Goal: Transaction & Acquisition: Purchase product/service

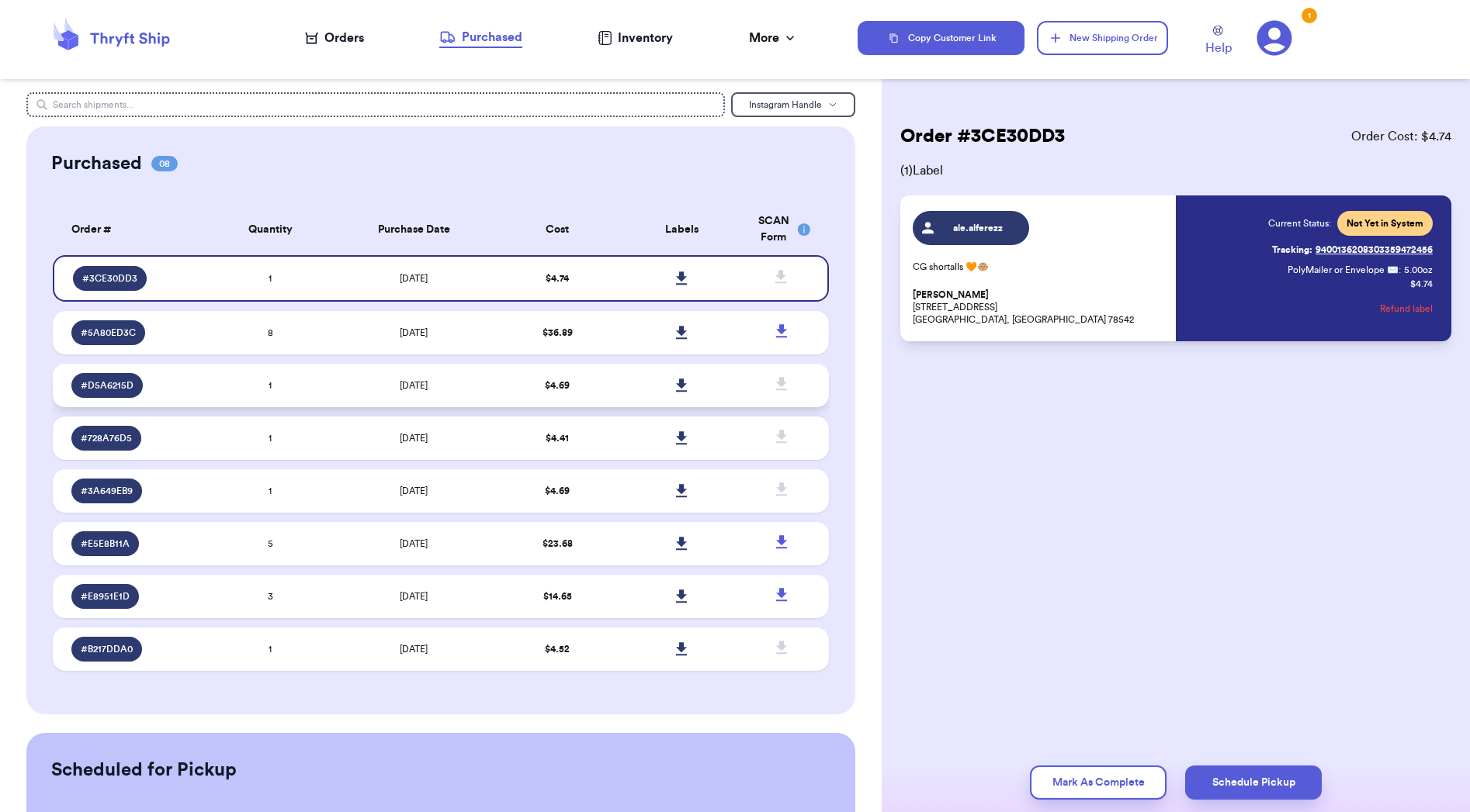
scroll to position [3, 0]
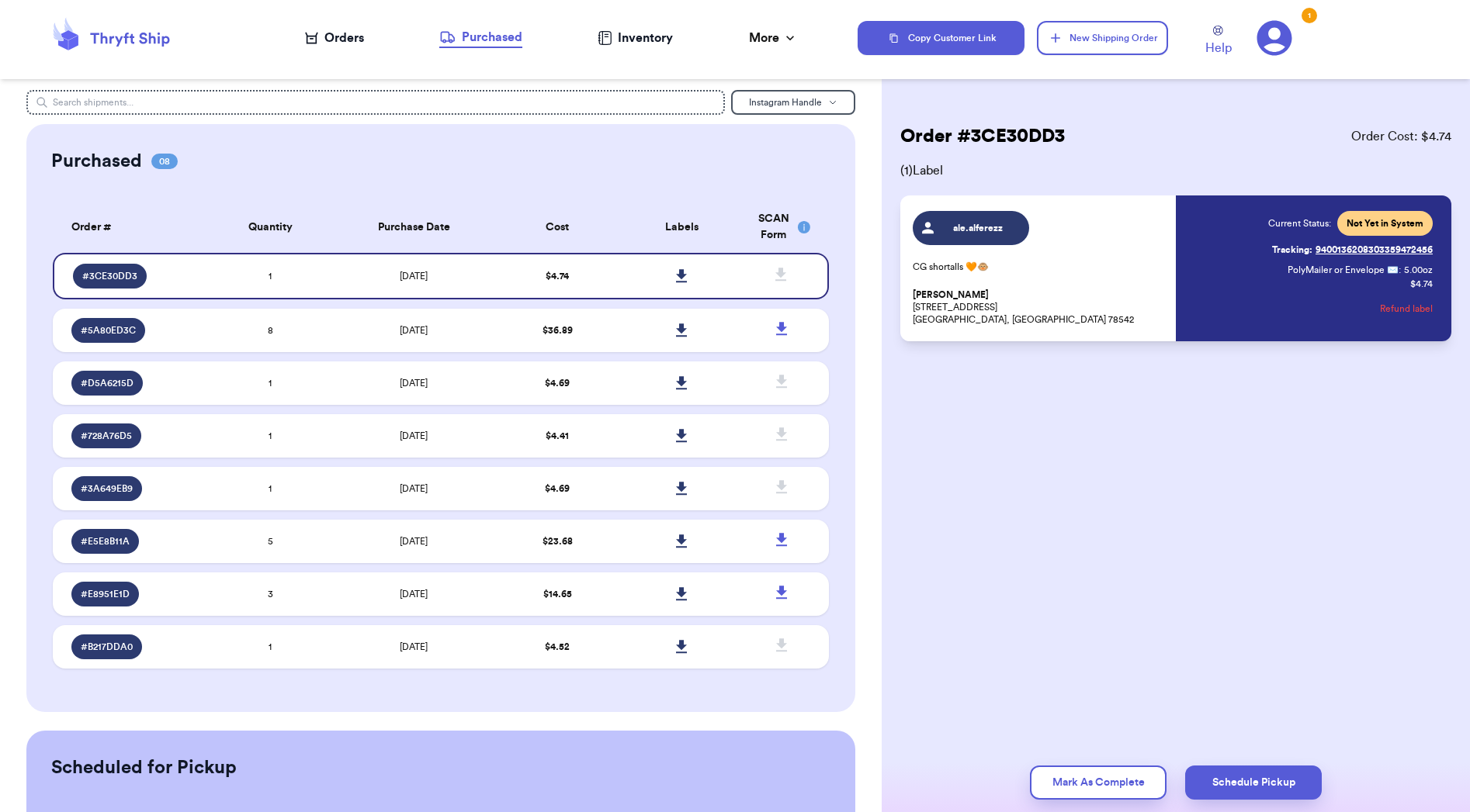
click at [95, 42] on icon at bounding box center [130, 39] width 79 height 14
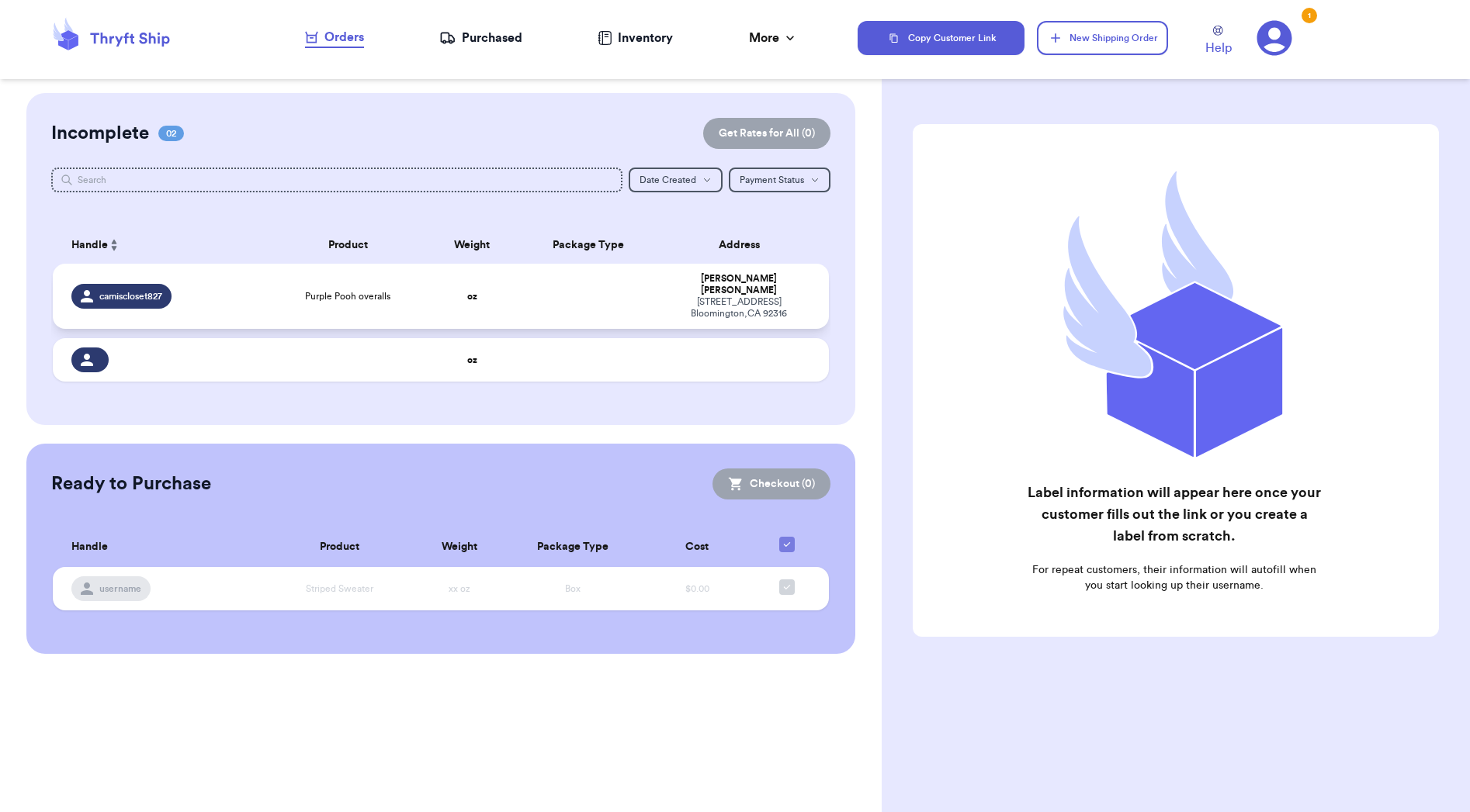
click at [233, 308] on div "camiscloset827" at bounding box center [166, 296] width 189 height 25
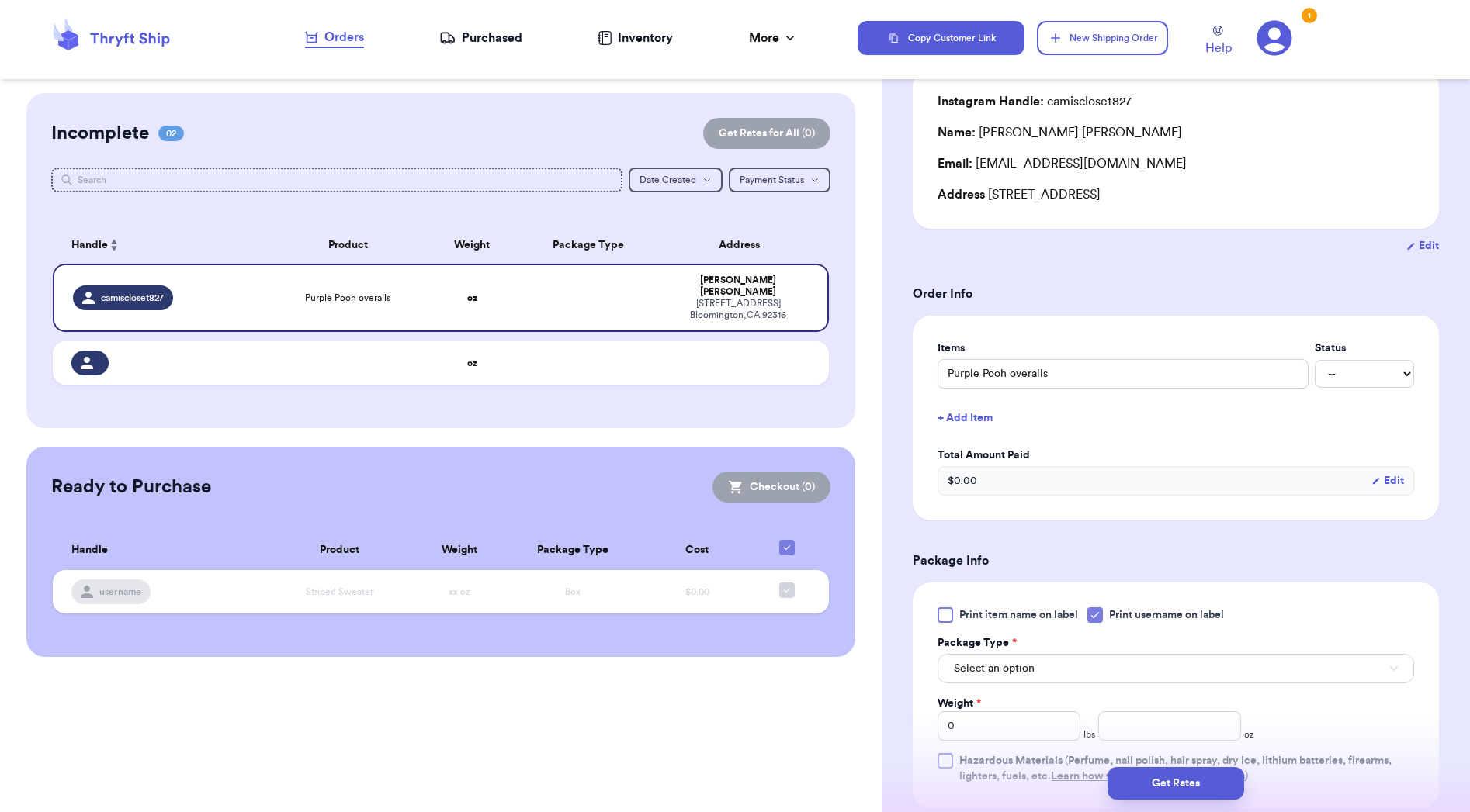
scroll to position [144, 0]
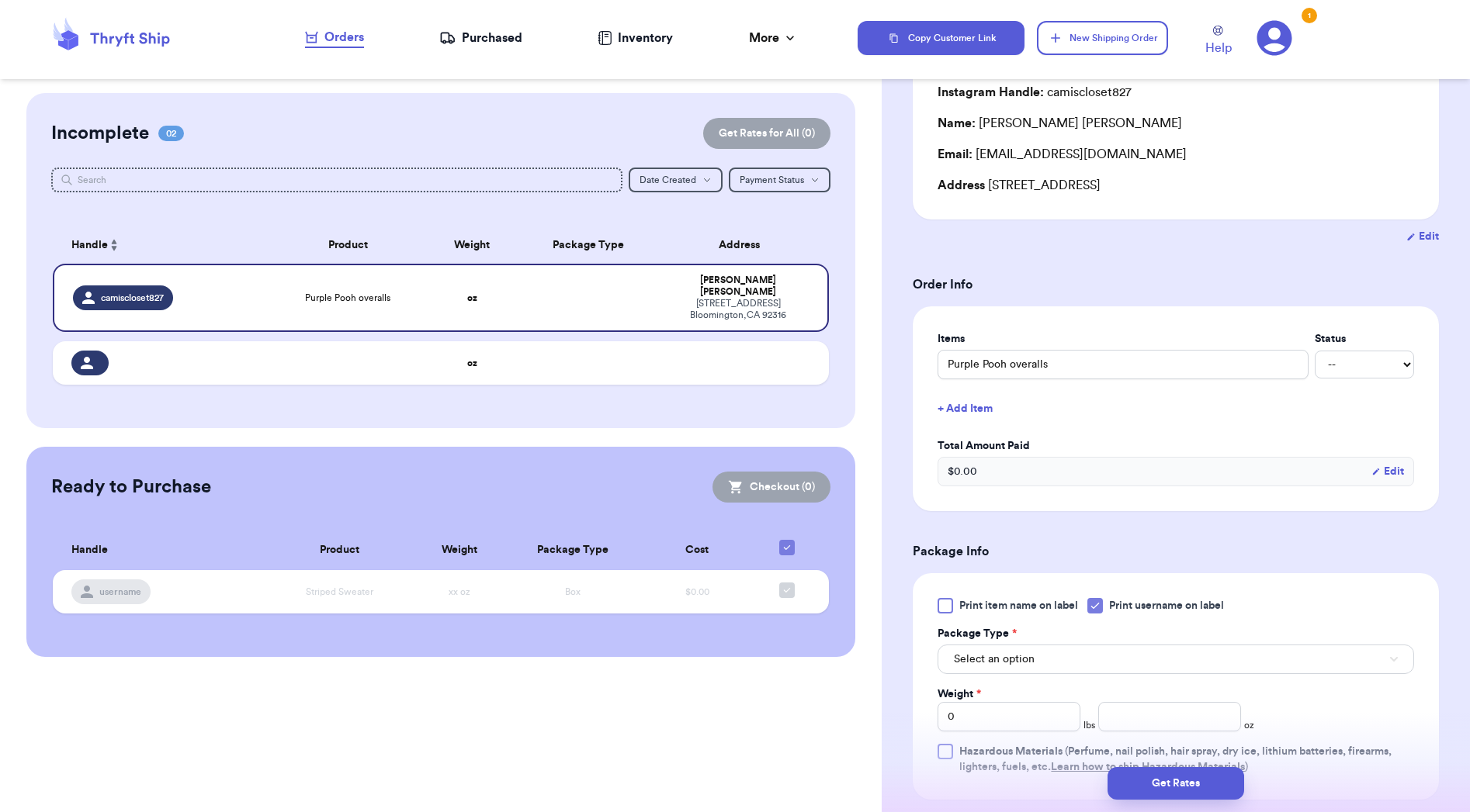
click at [1110, 611] on span "Print username on label" at bounding box center [1167, 606] width 115 height 15
click at [0, 0] on input "Print username on label" at bounding box center [0, 0] width 0 height 0
click at [1053, 668] on button "Select an option" at bounding box center [1176, 659] width 477 height 30
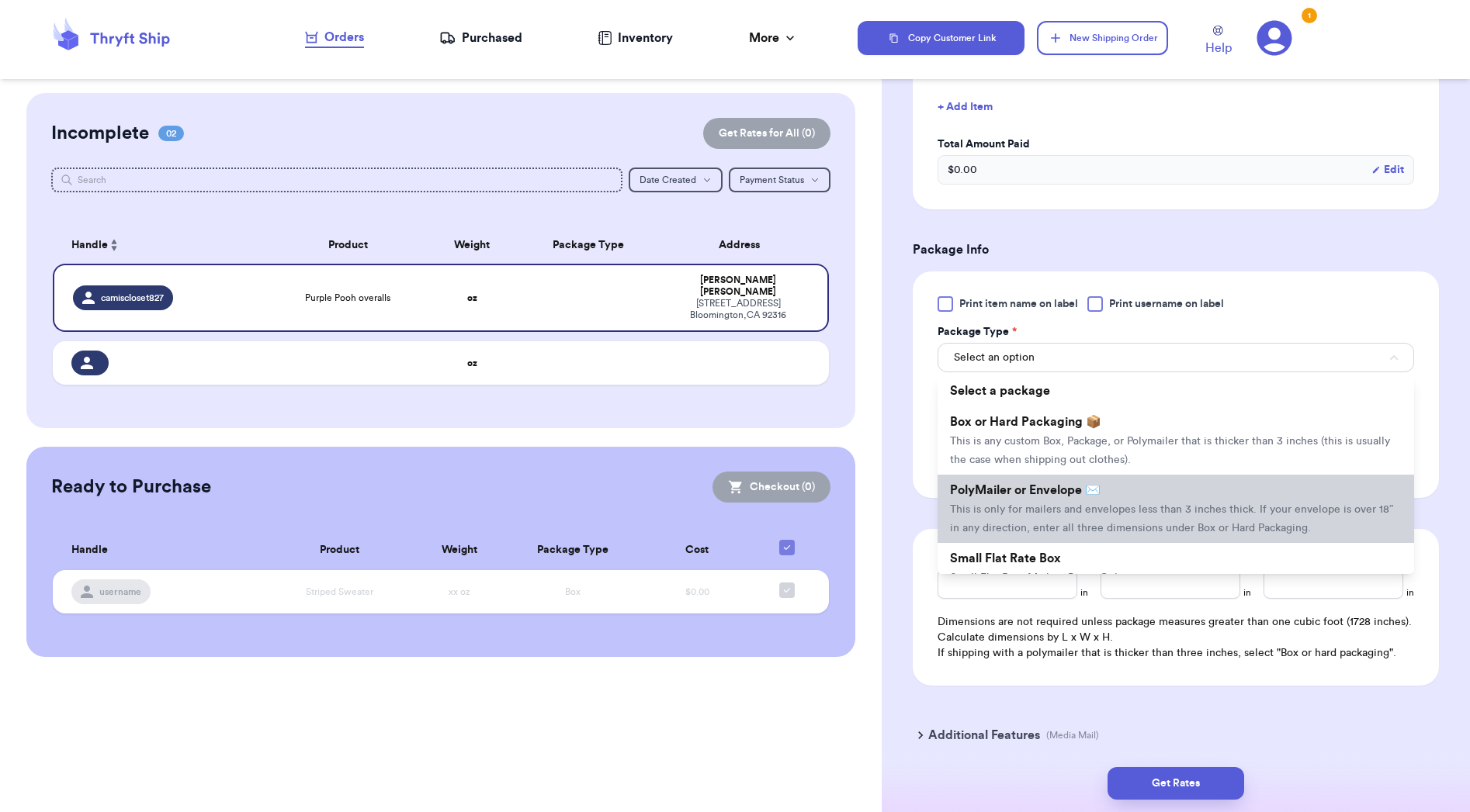
click at [1229, 530] on span "This is only for mailers and envelopes less than 3 inches thick. If your envelo…" at bounding box center [1171, 519] width 443 height 30
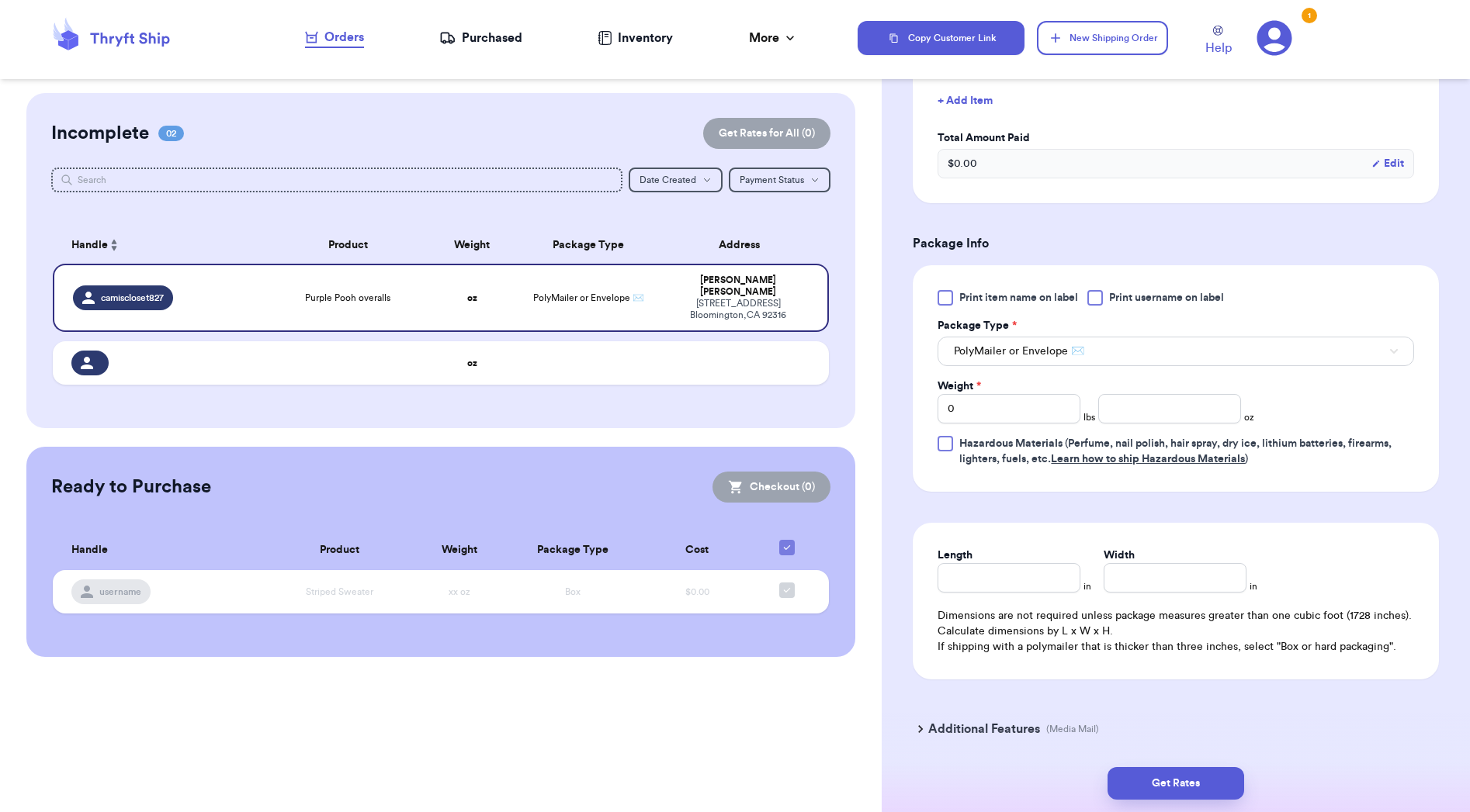
scroll to position [452, 0]
click at [1128, 413] on input "number" at bounding box center [1169, 407] width 143 height 30
type input "12"
click at [1047, 609] on div "Length in Width in Dimensions are not required unless package measures greater …" at bounding box center [1176, 600] width 526 height 157
click at [1055, 589] on input "Length" at bounding box center [1009, 577] width 143 height 30
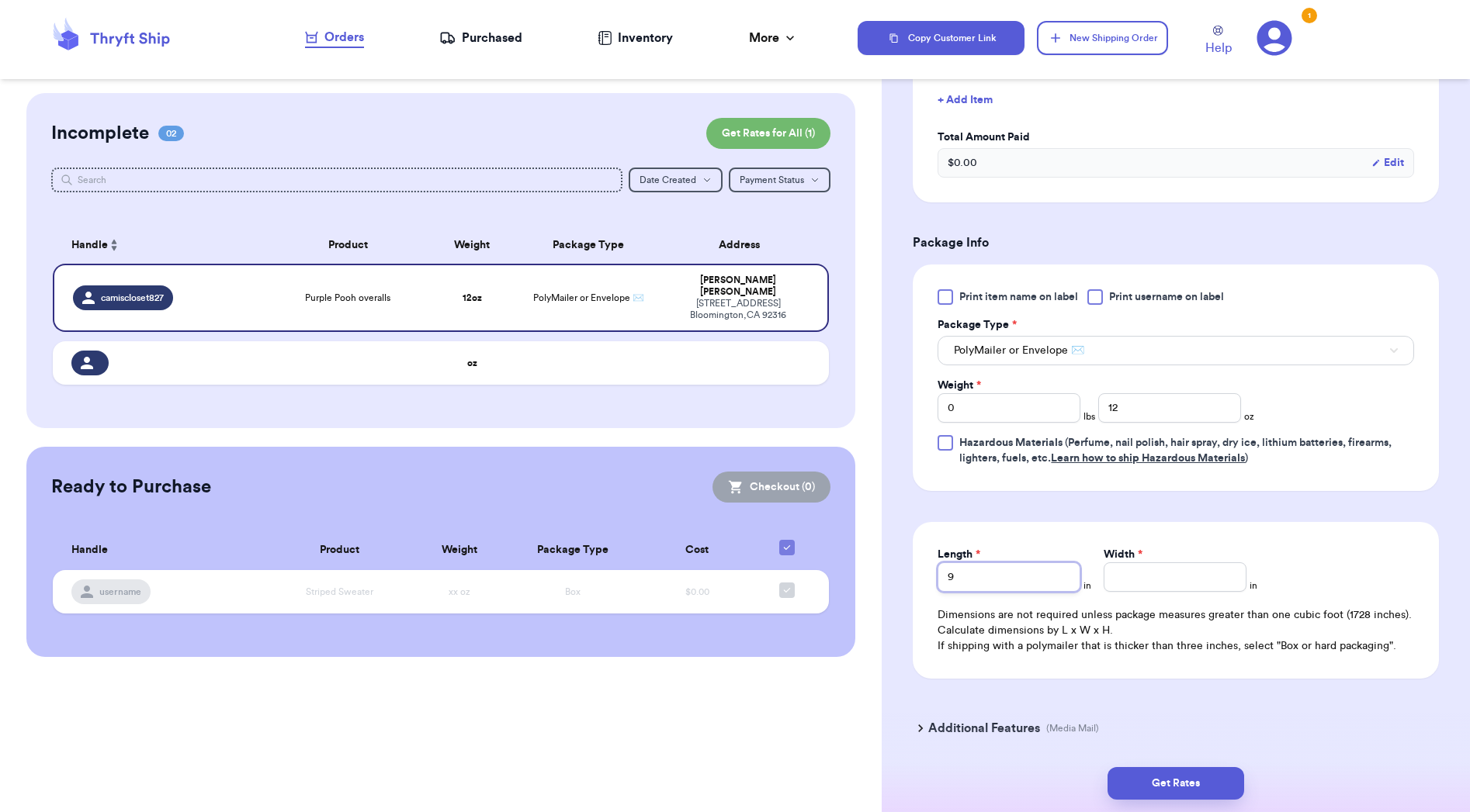
type input "9"
click at [1169, 783] on button "Get Rates" at bounding box center [1176, 783] width 136 height 32
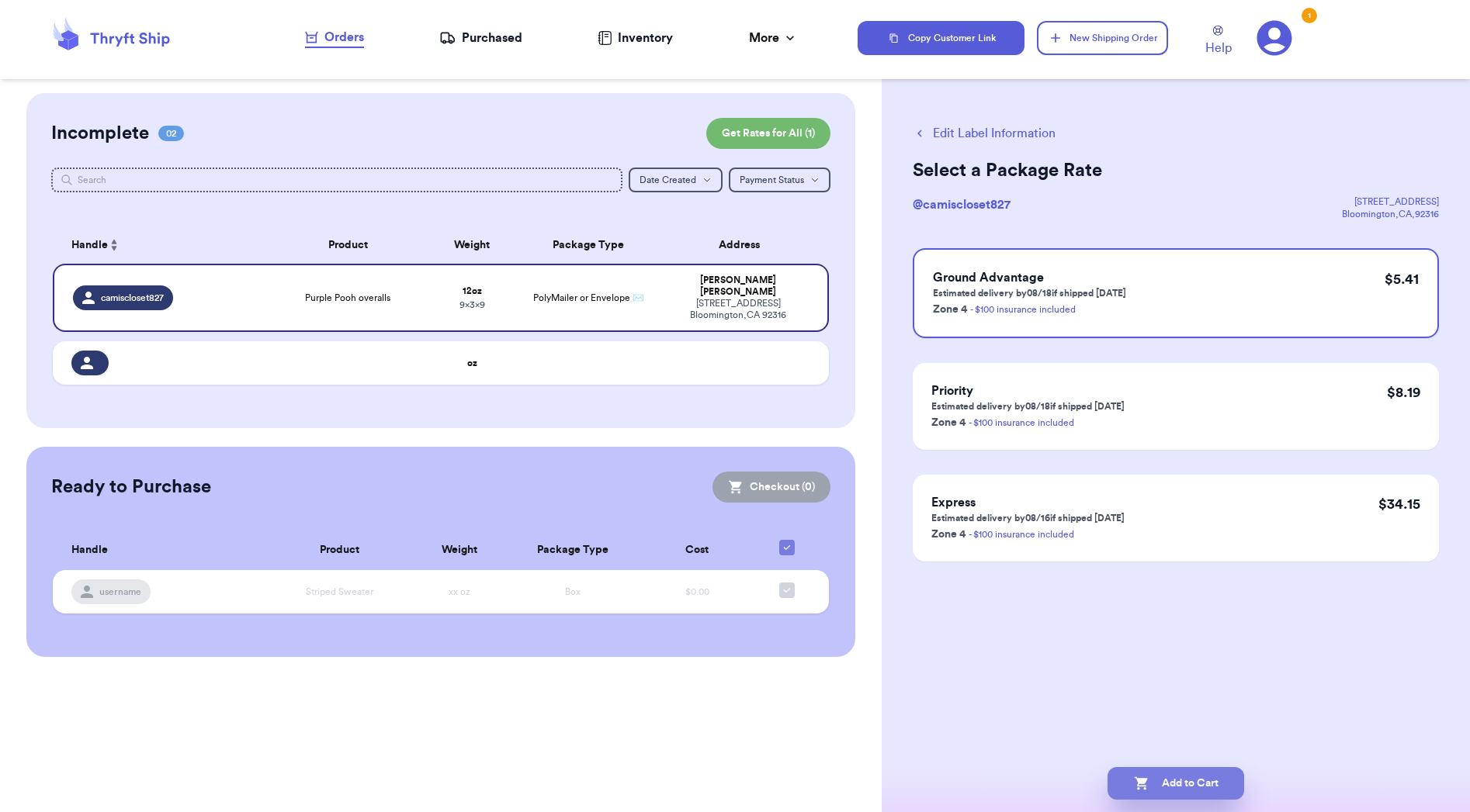
click at [1186, 776] on button "Add to Cart" at bounding box center [1176, 783] width 136 height 32
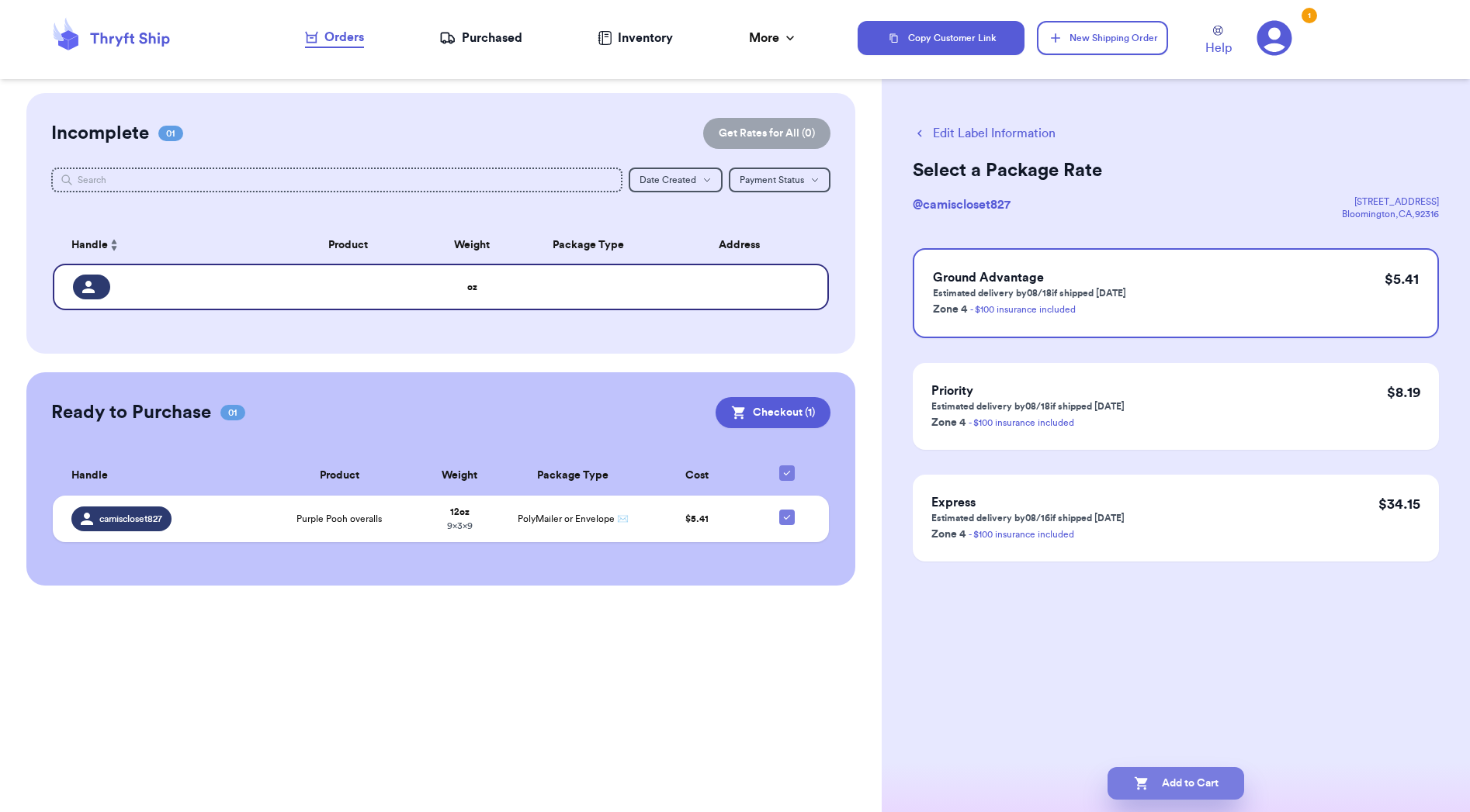
checkbox input "true"
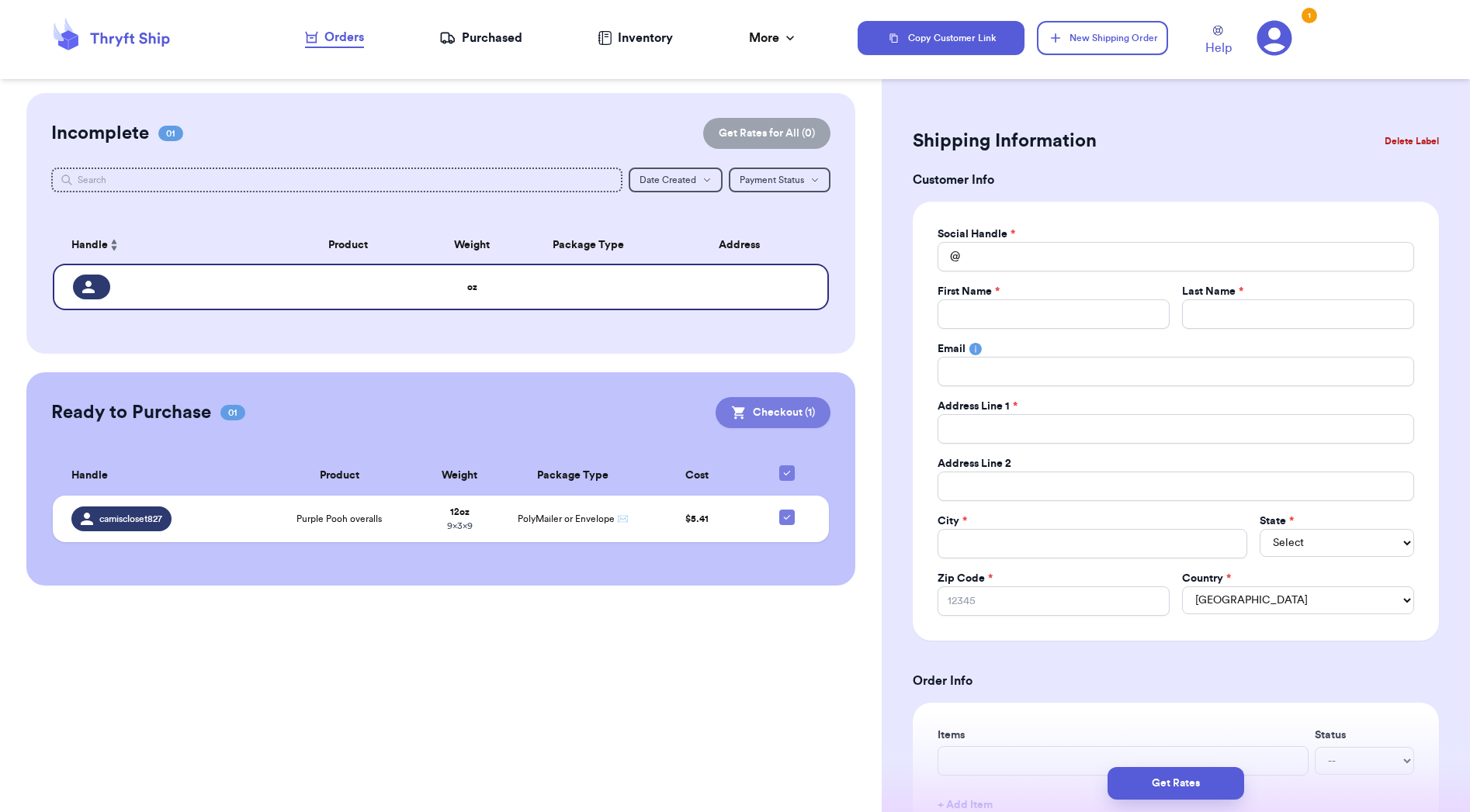
click at [778, 423] on button "Checkout ( 1 )" at bounding box center [773, 413] width 115 height 31
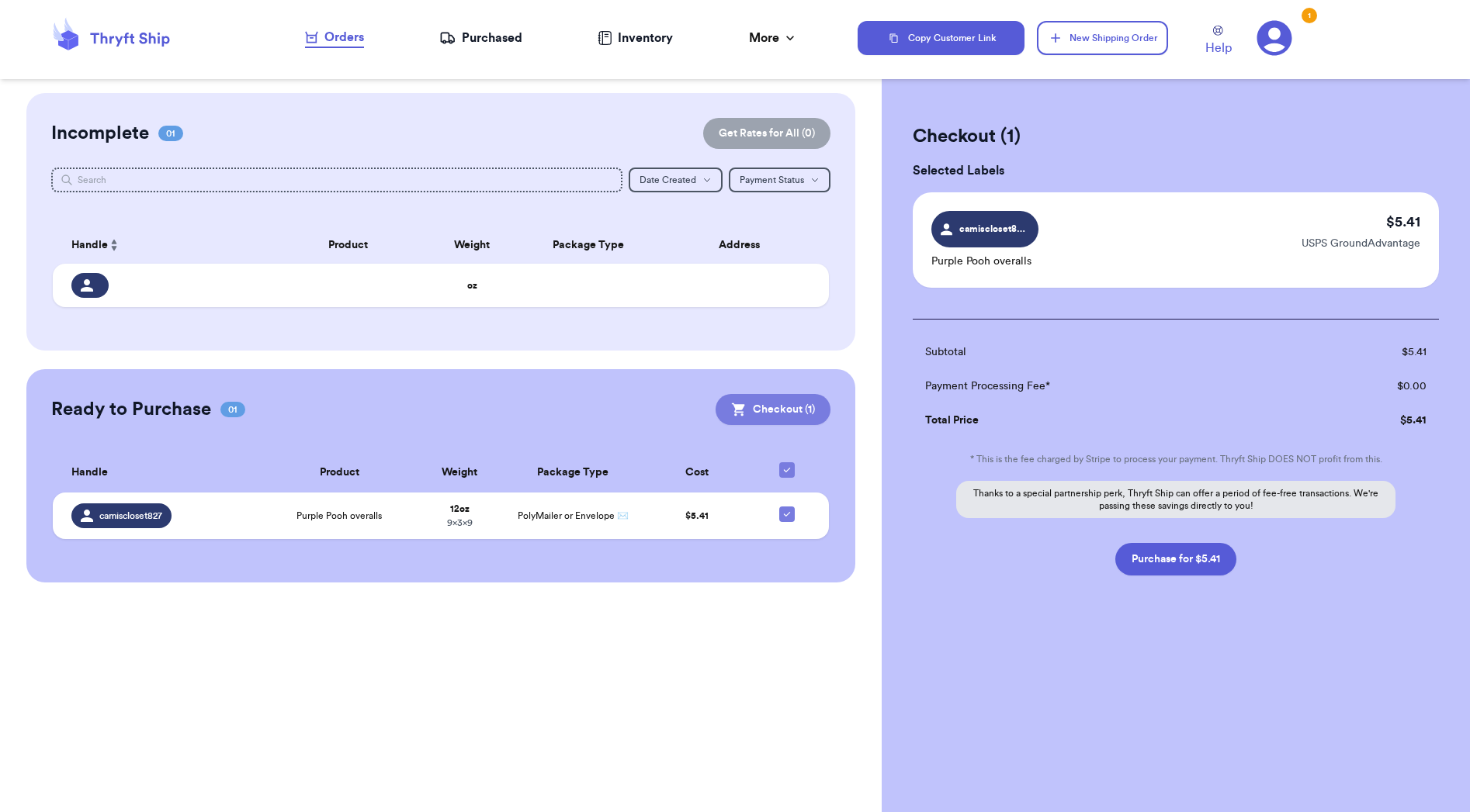
click at [778, 410] on button "Checkout ( 1 )" at bounding box center [773, 409] width 115 height 31
click at [792, 411] on button "Checkout ( 1 )" at bounding box center [773, 409] width 115 height 31
click at [792, 410] on button "Checkout ( 1 )" at bounding box center [773, 409] width 115 height 31
click at [790, 520] on icon at bounding box center [787, 514] width 13 height 13
click at [787, 507] on input "checkbox" at bounding box center [786, 506] width 1 height 1
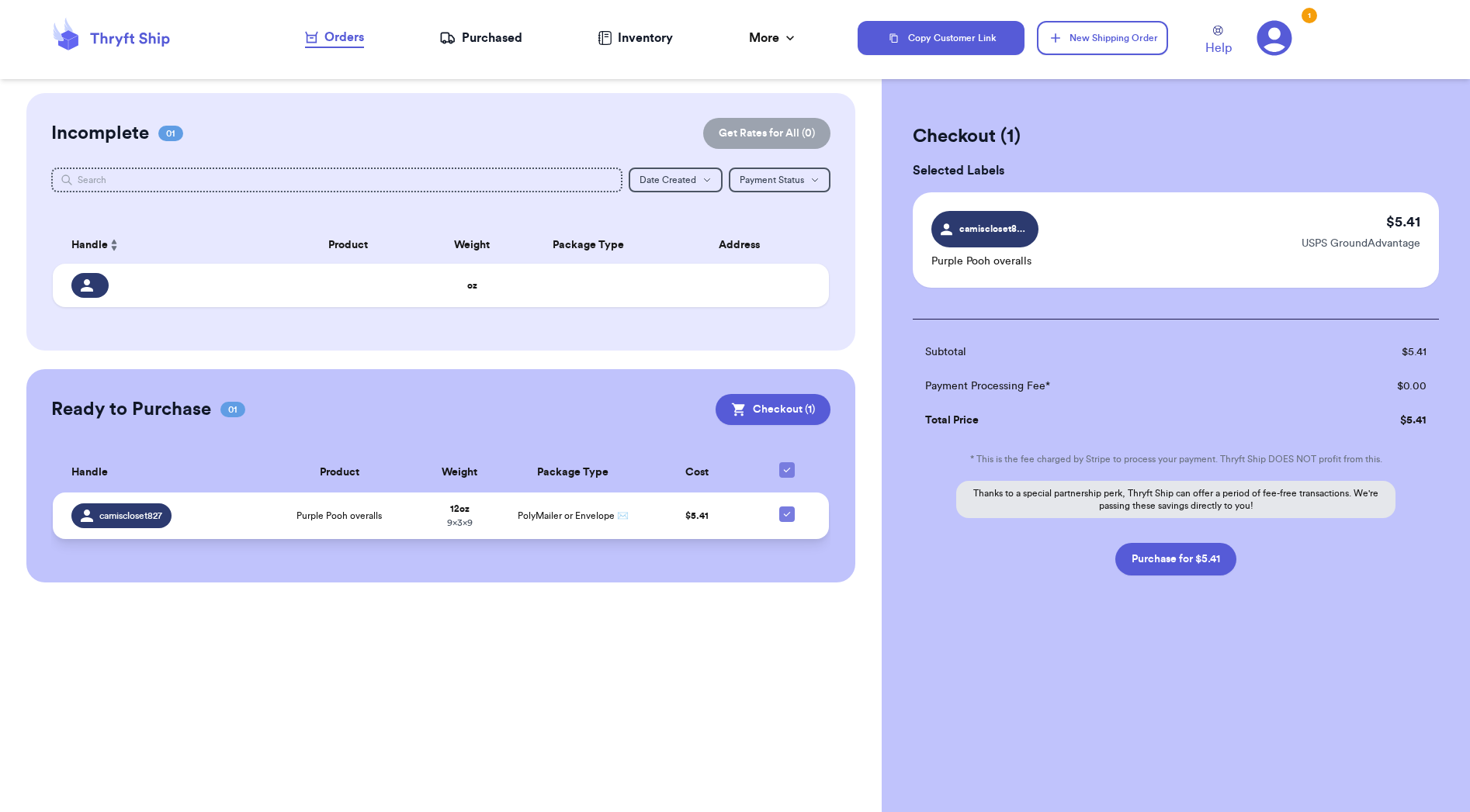
checkbox input "false"
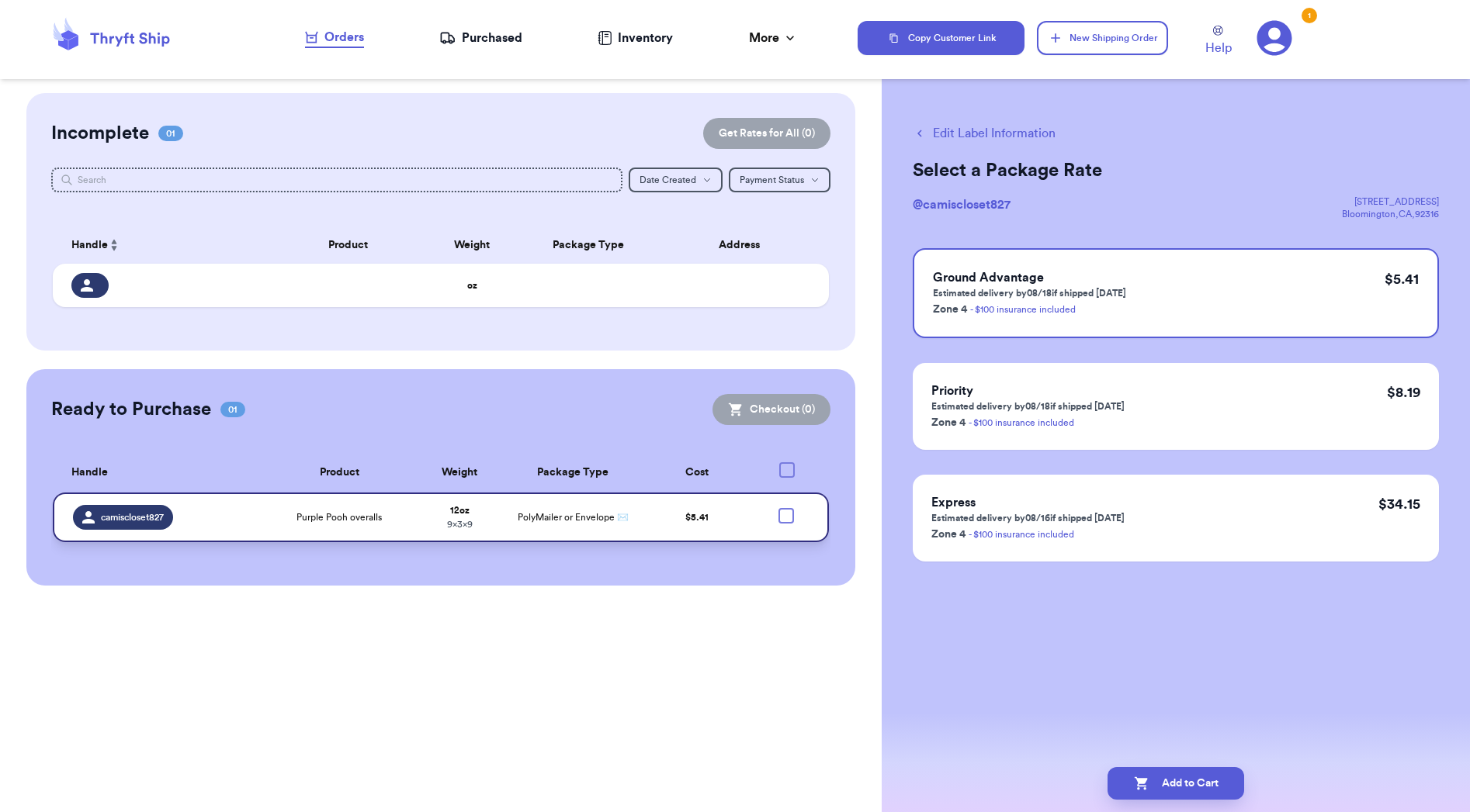
click at [787, 524] on div at bounding box center [785, 515] width 15 height 15
click at [786, 508] on input "checkbox" at bounding box center [785, 508] width 1 height 1
checkbox input "true"
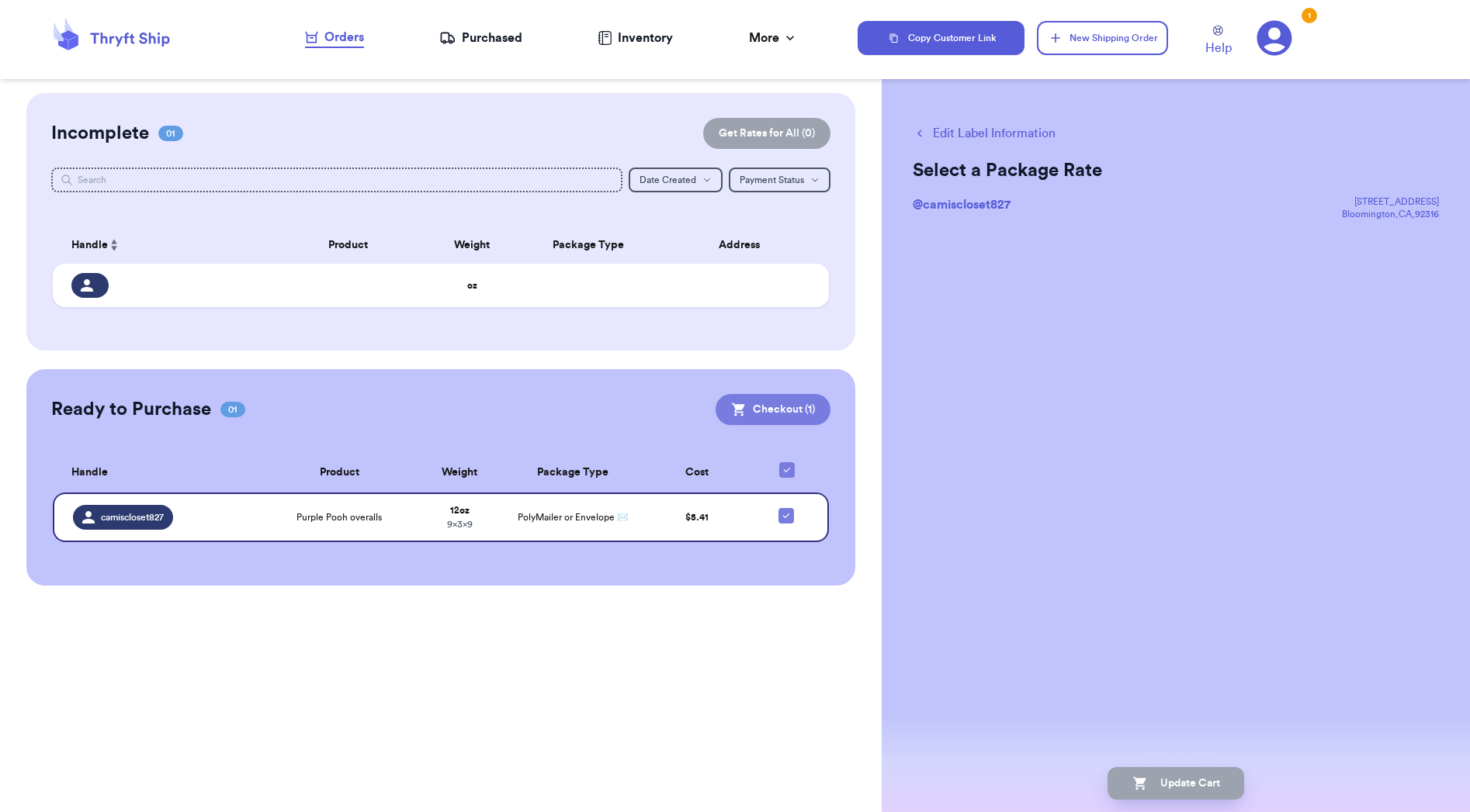
click at [790, 420] on button "Checkout ( 1 )" at bounding box center [773, 409] width 115 height 31
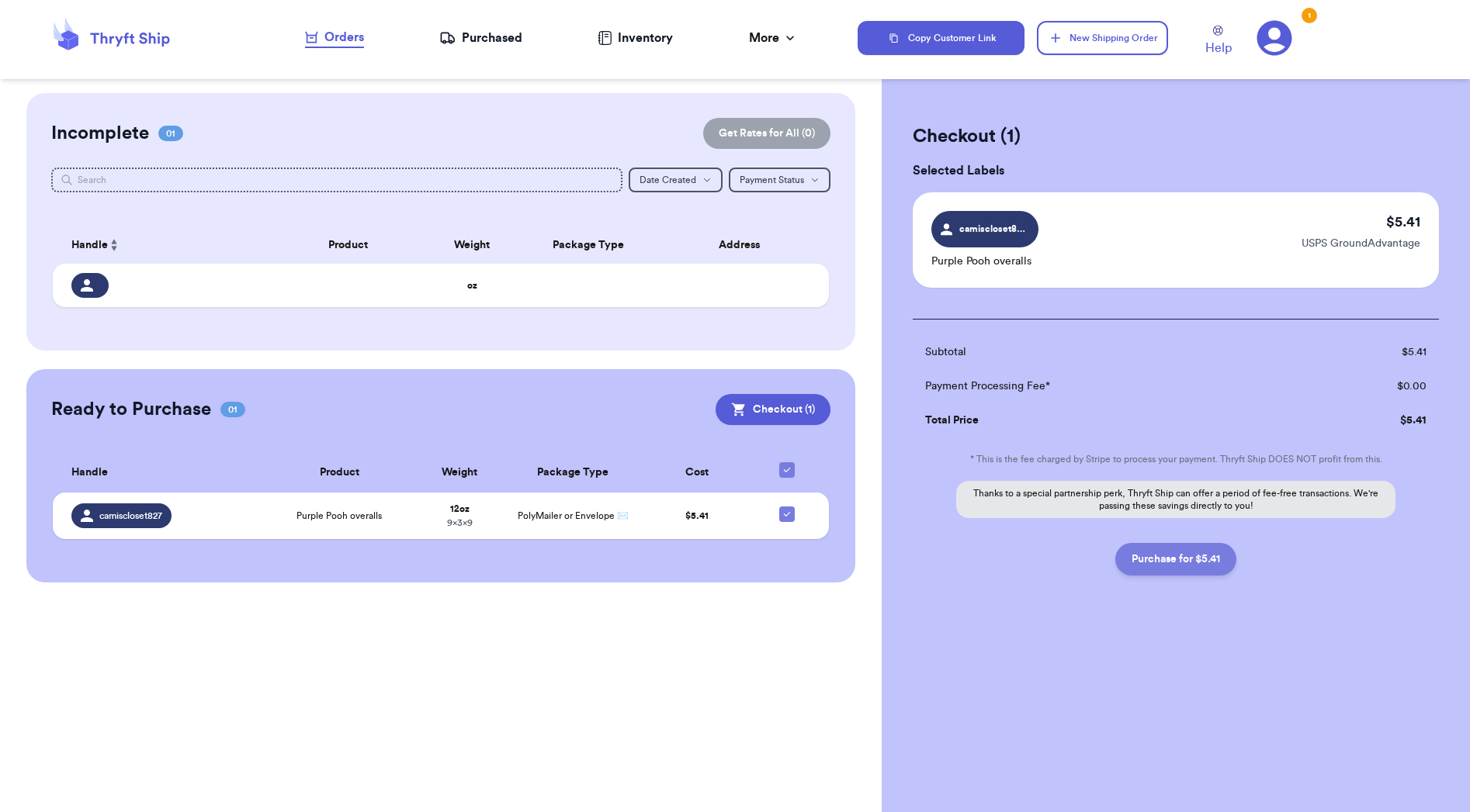
click at [1178, 554] on button "Purchase for $5.41" at bounding box center [1176, 559] width 121 height 32
checkbox input "true"
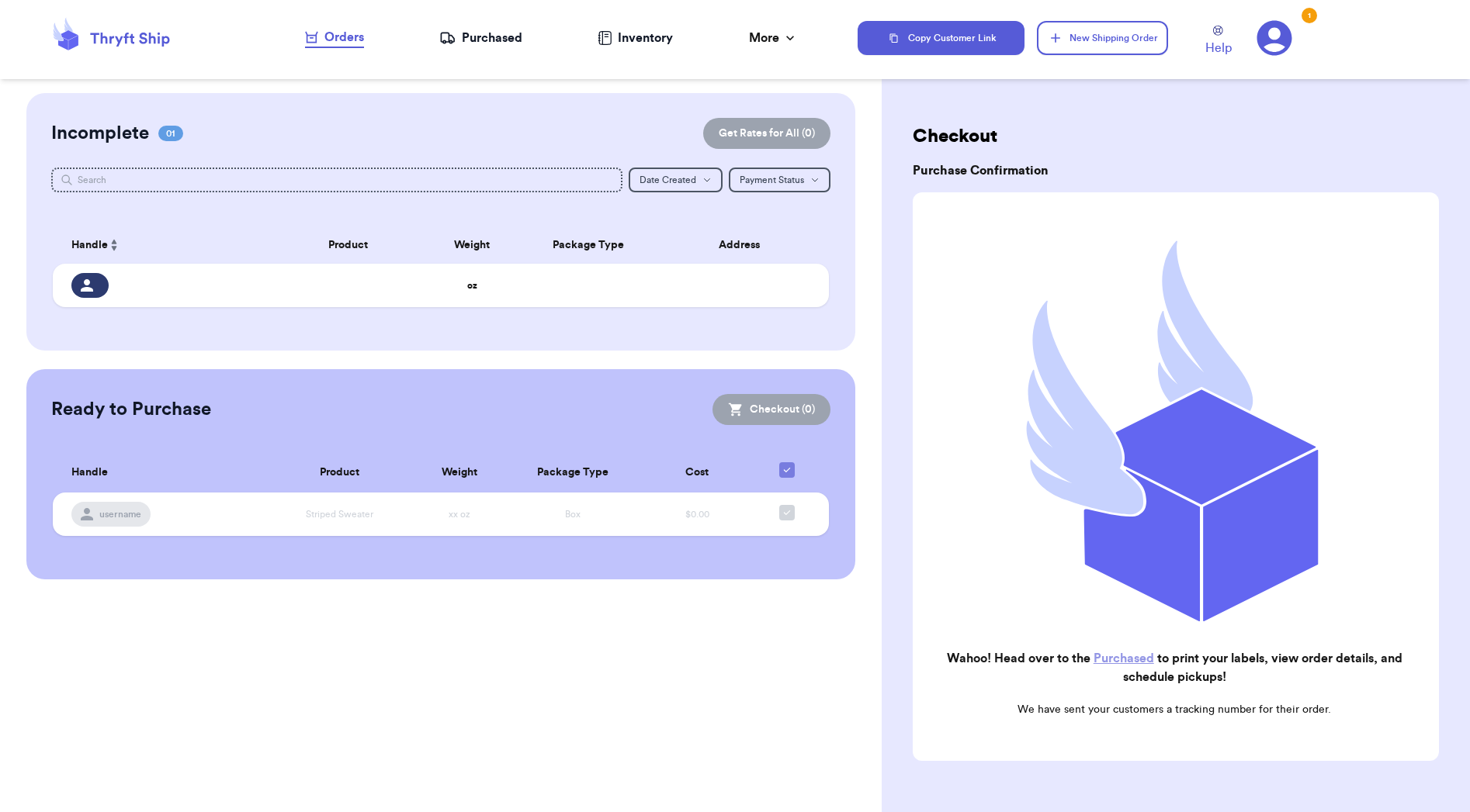
click at [1116, 661] on link "Purchased" at bounding box center [1123, 659] width 60 height 13
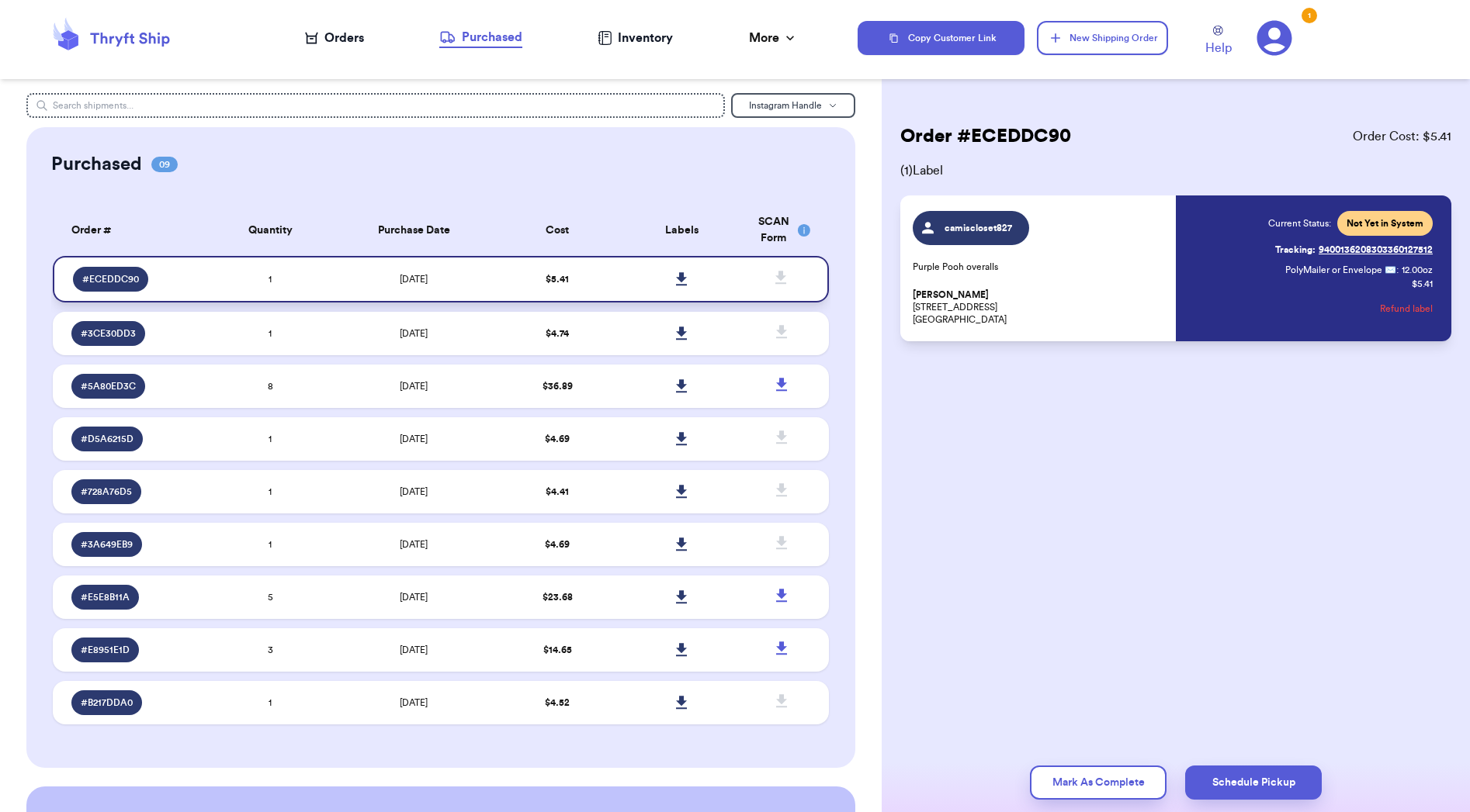
click at [676, 286] on icon at bounding box center [681, 280] width 12 height 14
